Goal: Check status: Check status

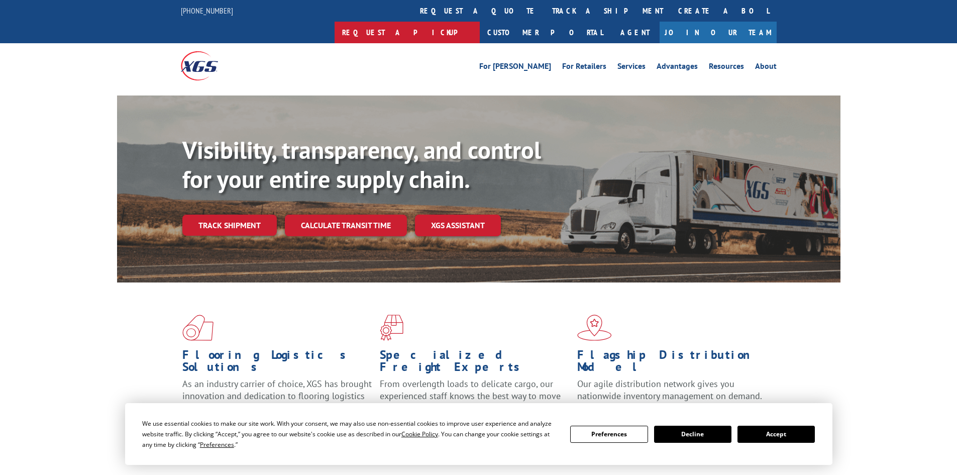
click at [480, 22] on link "Request a pickup" at bounding box center [407, 33] width 145 height 22
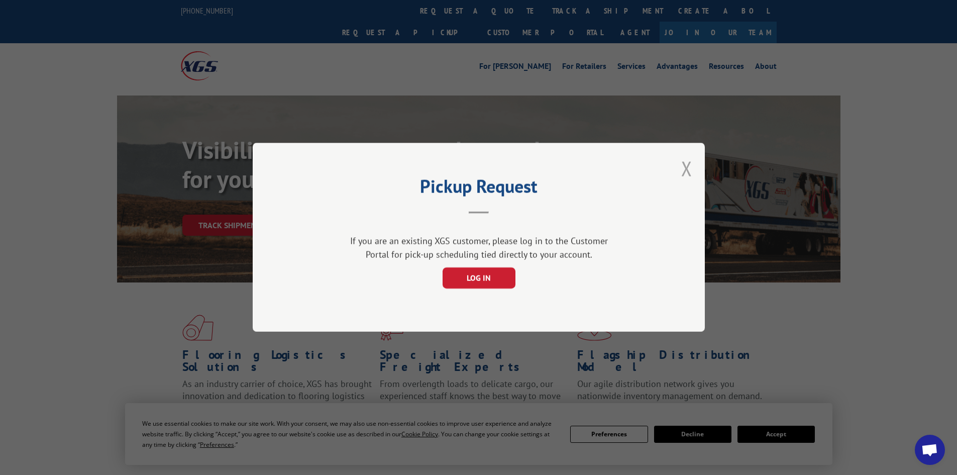
click at [685, 169] on button "Close modal" at bounding box center [686, 168] width 11 height 27
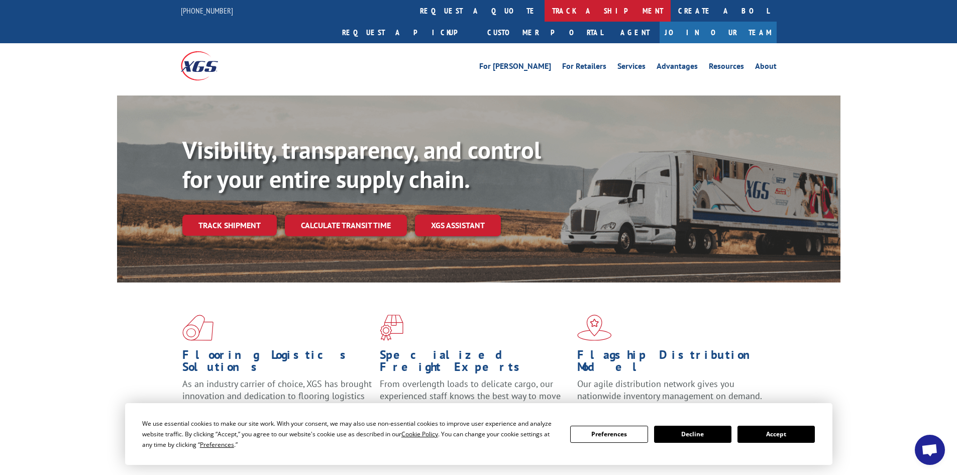
click at [545, 19] on link "track a shipment" at bounding box center [608, 11] width 126 height 22
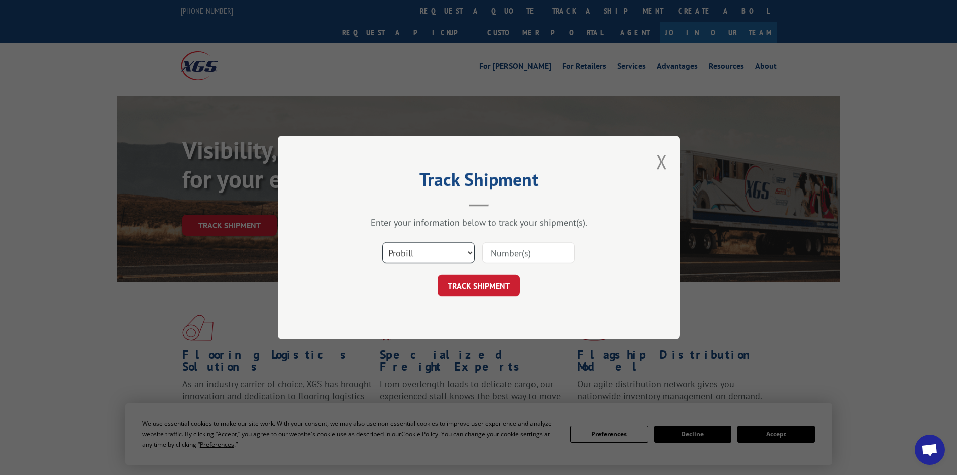
click at [411, 252] on select "Select category... Probill BOL PO" at bounding box center [428, 252] width 92 height 21
select select "po"
click at [382, 242] on select "Select category... Probill BOL PO" at bounding box center [428, 252] width 92 height 21
paste input "17664217"
type input "17664217"
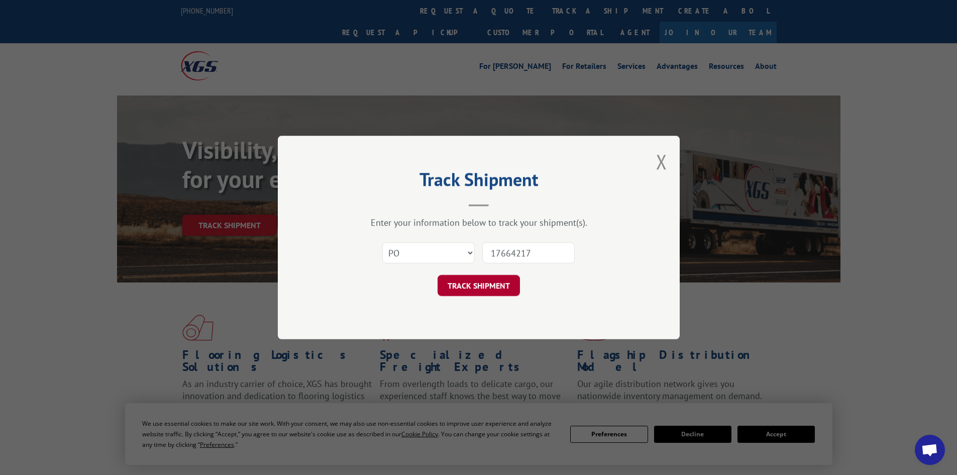
click at [475, 284] on button "TRACK SHIPMENT" at bounding box center [479, 285] width 82 height 21
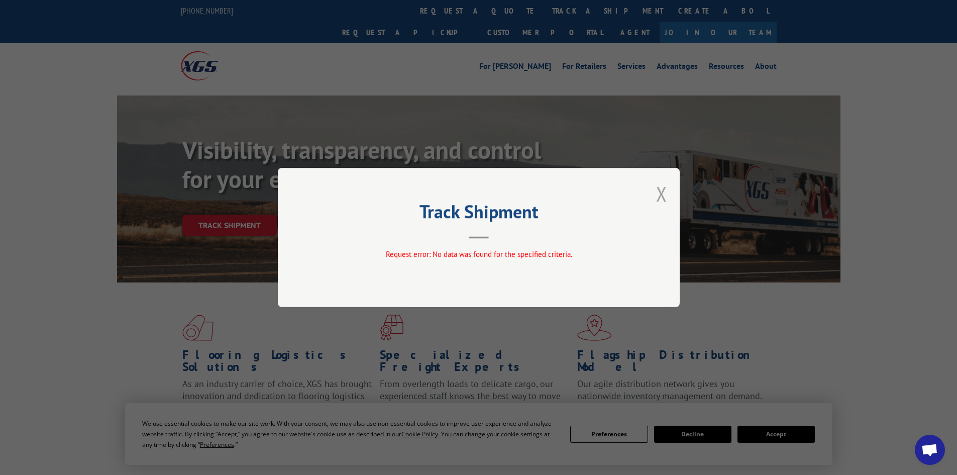
click at [663, 199] on button "Close modal" at bounding box center [661, 193] width 11 height 27
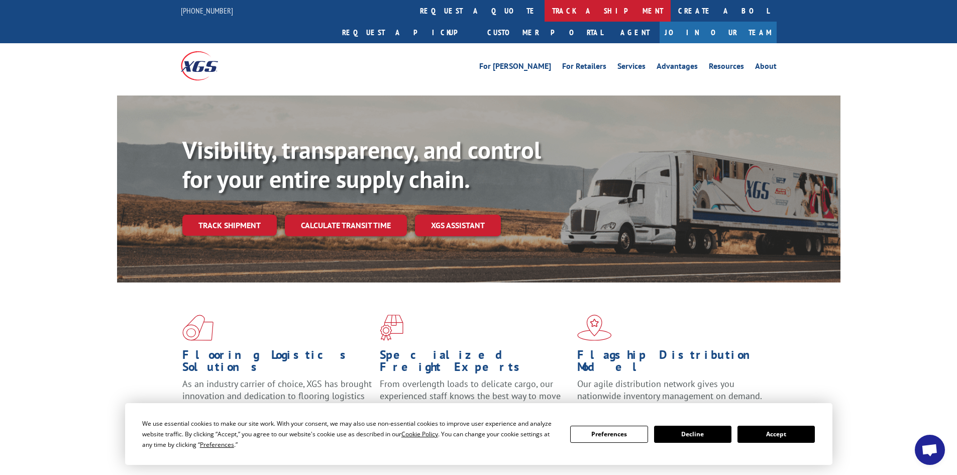
click at [545, 20] on link "track a shipment" at bounding box center [608, 11] width 126 height 22
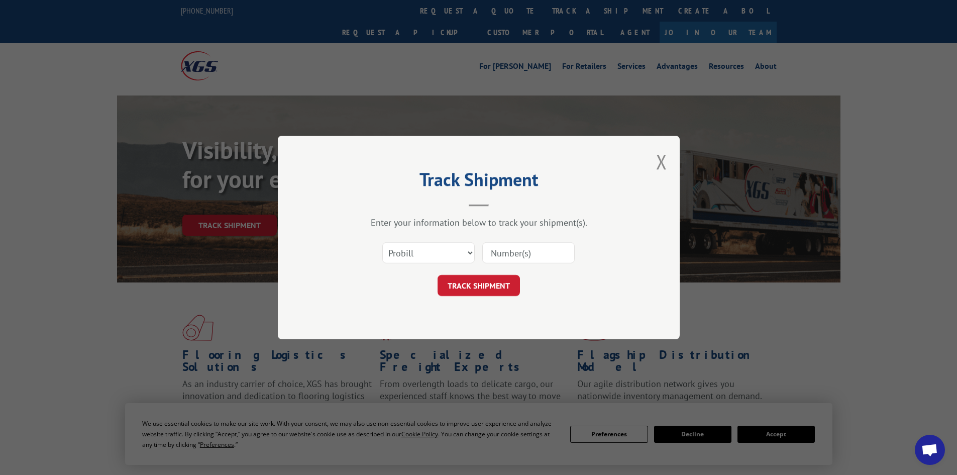
paste input "17664217"
type input "17664217"
click at [469, 283] on button "TRACK SHIPMENT" at bounding box center [479, 285] width 82 height 21
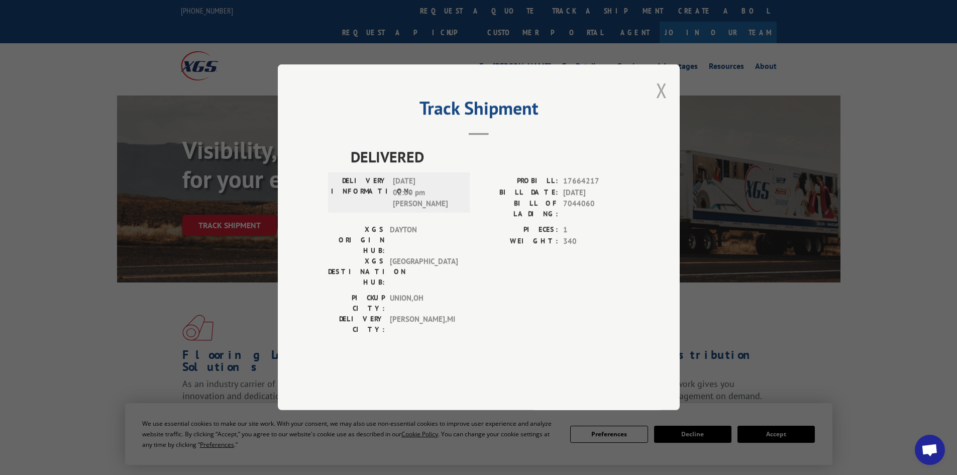
click at [664, 103] on button "Close modal" at bounding box center [661, 90] width 11 height 27
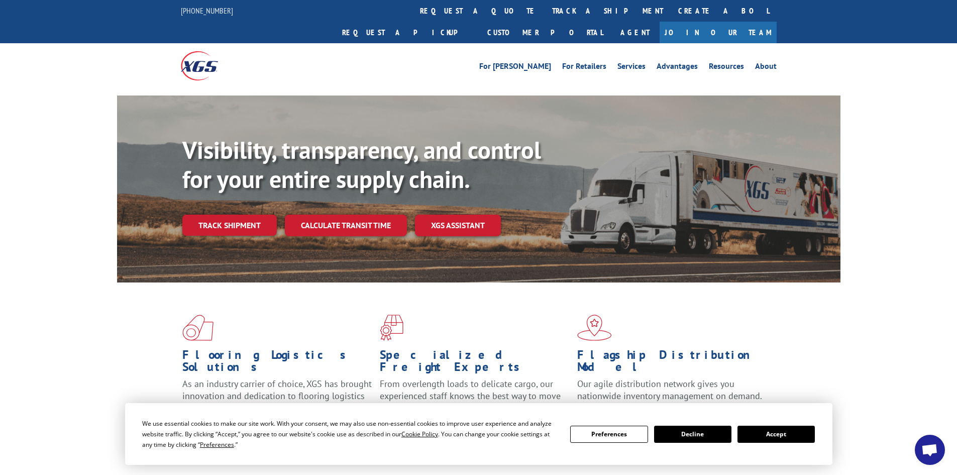
click at [926, 447] on span "Open chat" at bounding box center [929, 451] width 17 height 14
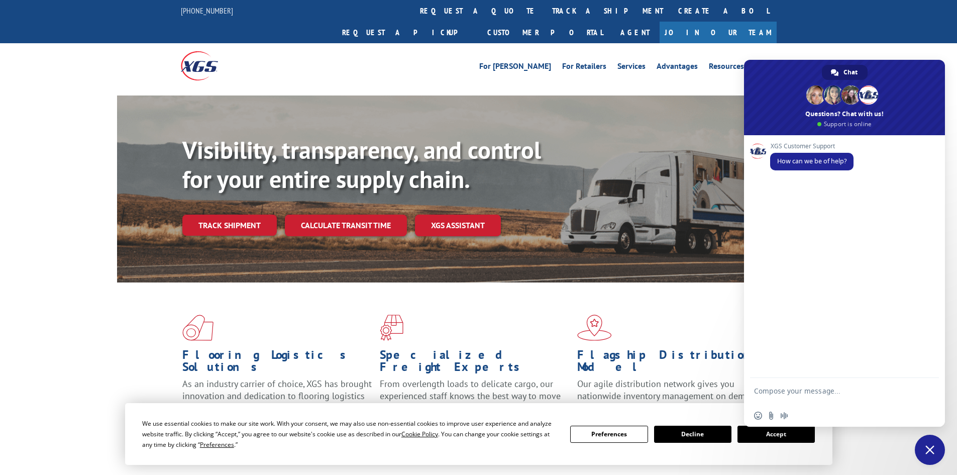
click at [796, 389] on textarea "Compose your message..." at bounding box center [833, 395] width 159 height 18
click at [819, 388] on textarea "Can I get the POD fro carept deliverd on PRO 17664217" at bounding box center [833, 395] width 159 height 18
type textarea "Can I get the POD for carpet delivered on PRO 17664217"
click at [929, 388] on span "Send" at bounding box center [928, 391] width 8 height 8
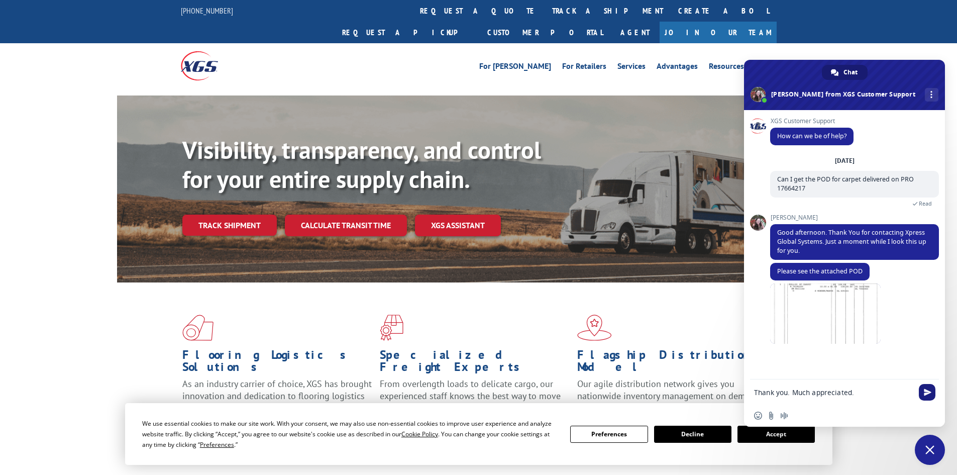
type textarea "Thank you. Much appreciated."
click at [926, 392] on span "Send" at bounding box center [928, 392] width 8 height 8
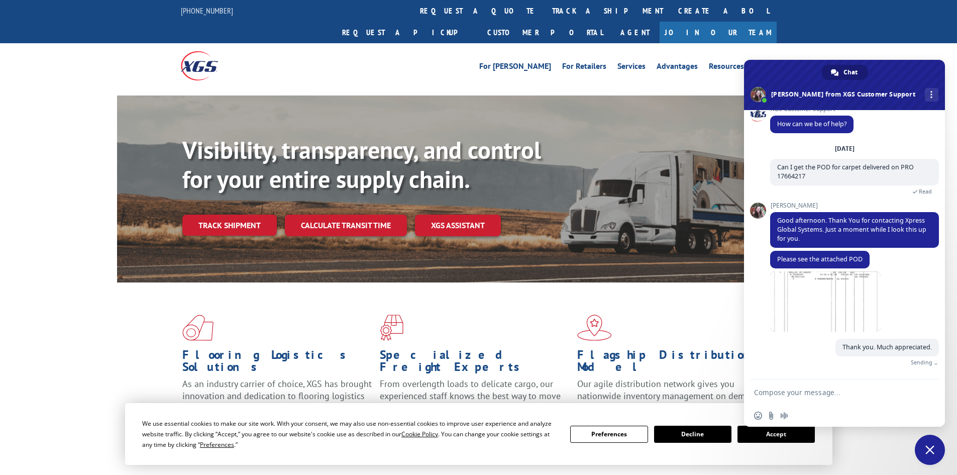
scroll to position [1, 0]
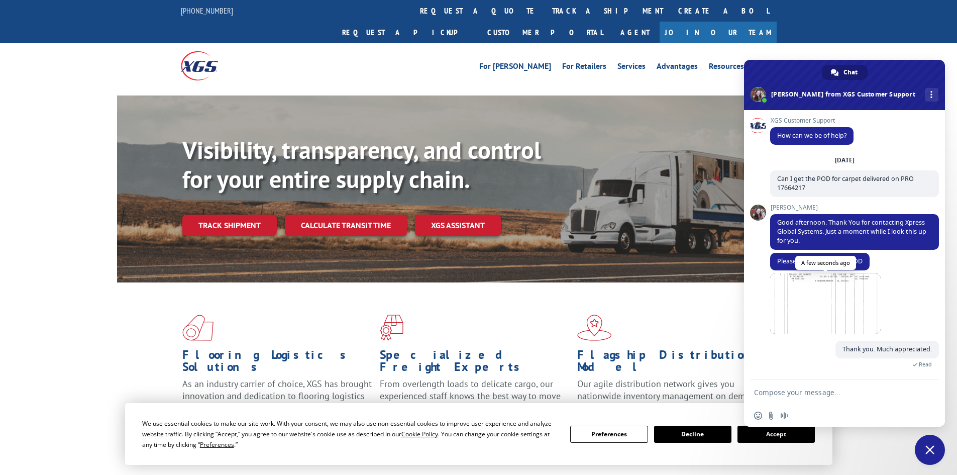
click at [810, 315] on span at bounding box center [825, 303] width 111 height 60
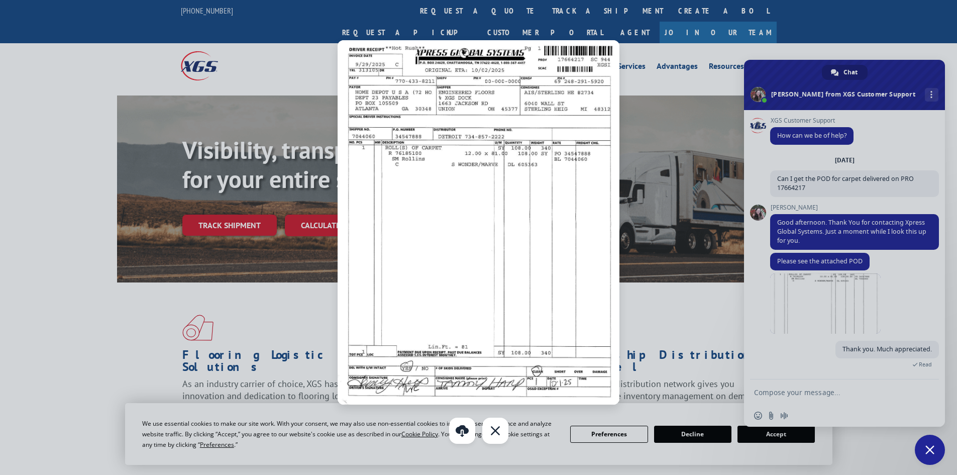
click at [529, 95] on img at bounding box center [478, 222] width 281 height 364
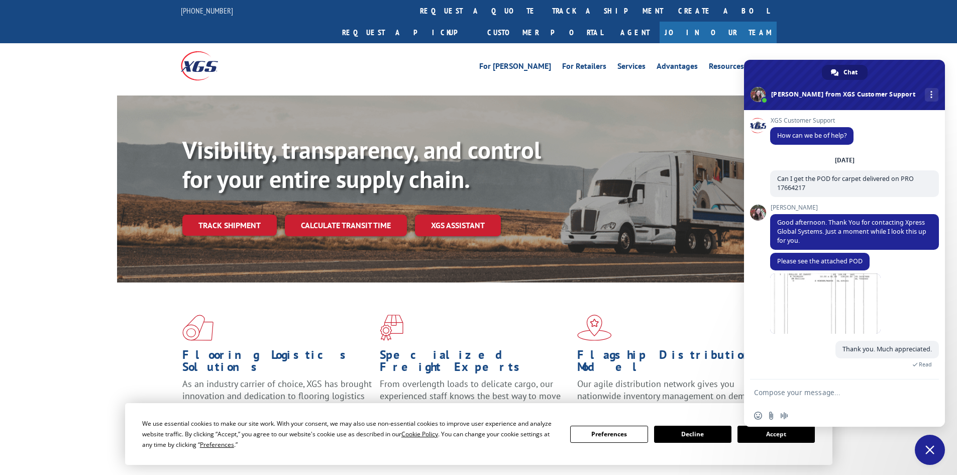
click at [529, 95] on div "Visibility, transparency, and control for your entire supply chain. Track shipm…" at bounding box center [478, 198] width 723 height 206
click at [818, 313] on span at bounding box center [825, 303] width 111 height 60
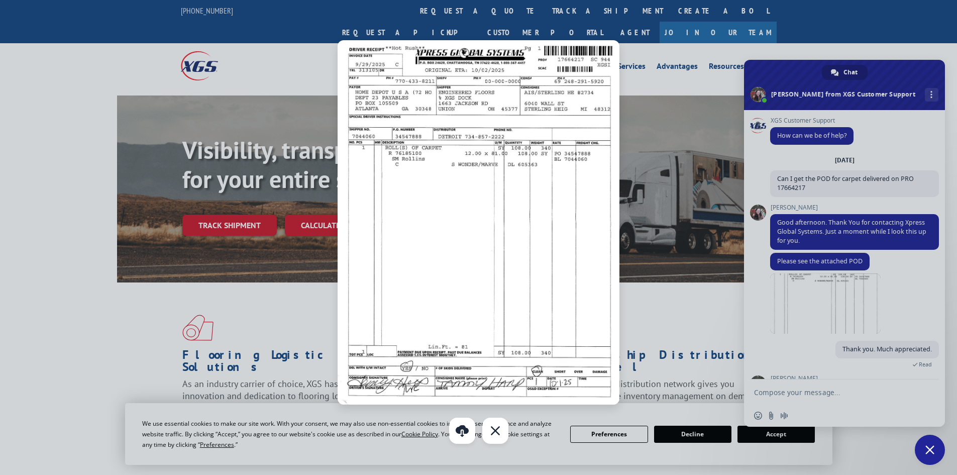
scroll to position [44, 0]
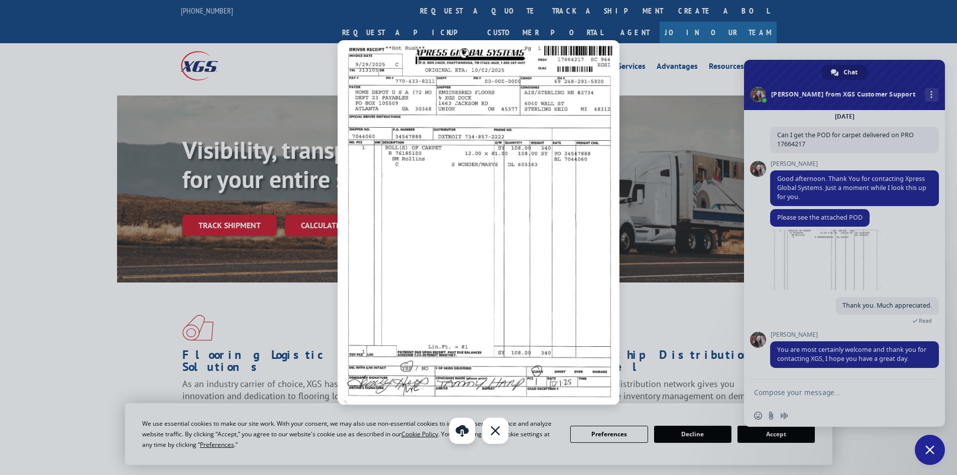
click at [463, 434] on link "Download" at bounding box center [462, 431] width 26 height 26
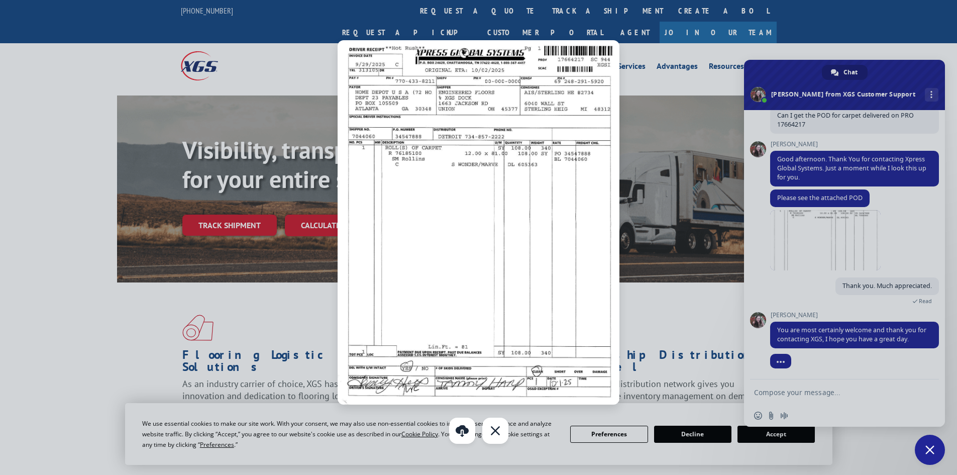
click at [712, 52] on div at bounding box center [478, 237] width 957 height 475
